Goal: Information Seeking & Learning: Check status

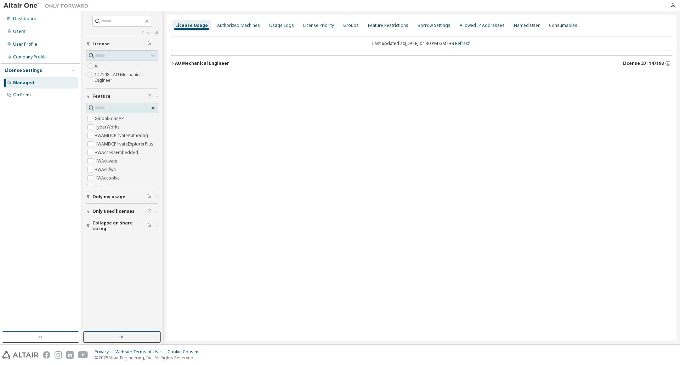
click at [175, 65] on div "AU Mechanical Engineer" at bounding box center [202, 64] width 54 height 6
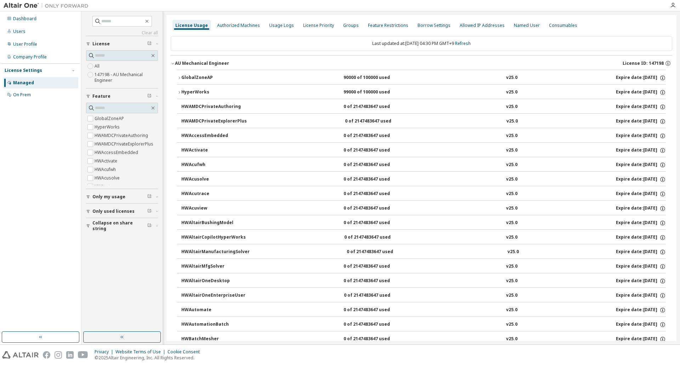
click at [179, 90] on button "HyperWorks 99000 of 100000 used v25.0 Expire date: 2026-07-21" at bounding box center [421, 93] width 488 height 16
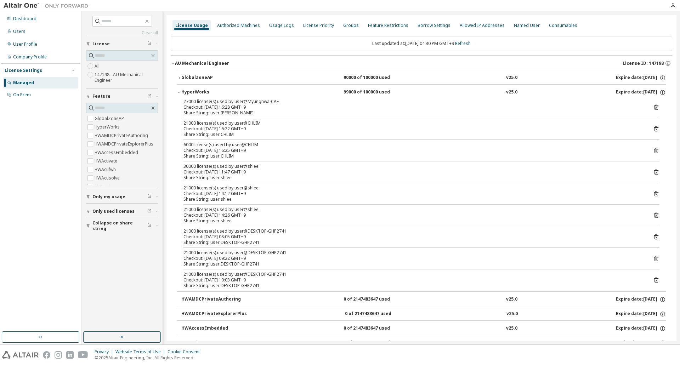
click at [183, 93] on div "HyperWorks" at bounding box center [213, 92] width 64 height 6
